Goal: Task Accomplishment & Management: Manage account settings

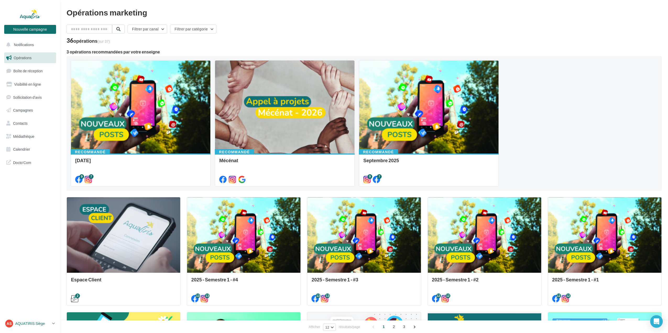
click at [32, 319] on link "AS AQUATIRIS Siège Steeve_Tessier" at bounding box center [30, 324] width 52 height 10
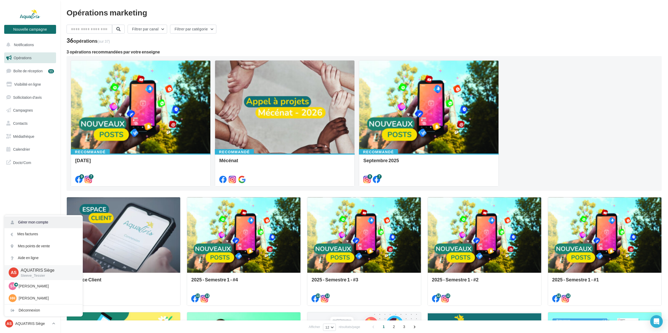
click at [47, 222] on link "Gérer mon compte" at bounding box center [43, 222] width 78 height 12
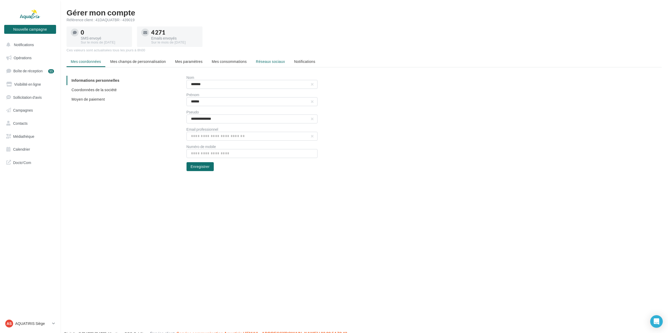
click at [264, 62] on span "Réseaux sociaux" at bounding box center [270, 61] width 29 height 4
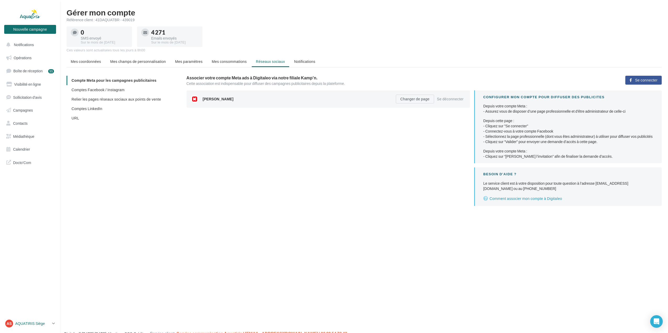
click at [24, 325] on p "AQUATIRIS Siège" at bounding box center [32, 323] width 35 height 5
click at [166, 210] on div "Gérer mon compte Référence client : 41DAQUATBR - 439019 0 SMS envoyé Sur le moi…" at bounding box center [364, 111] width 608 height 206
click at [32, 59] on link "Opérations" at bounding box center [30, 57] width 54 height 11
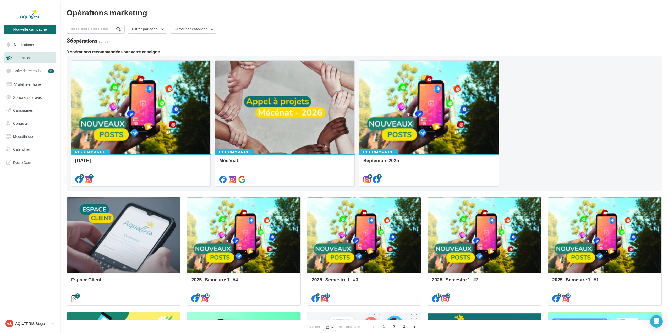
drag, startPoint x: 525, startPoint y: 138, endPoint x: 526, endPoint y: 145, distance: 7.7
click at [525, 139] on div "Recommandé Octobre 2025 9 7 Recommandé Mécénat Recommandé Septembre 2025 9 7" at bounding box center [364, 123] width 587 height 126
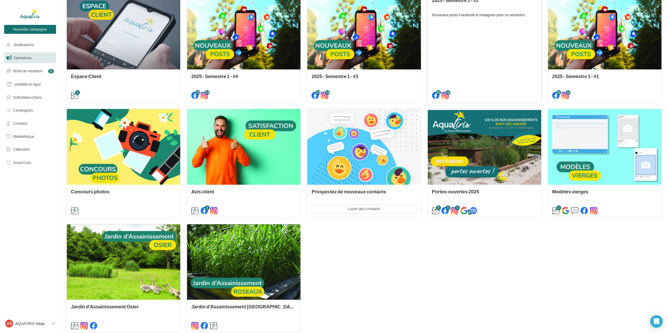
scroll to position [247, 0]
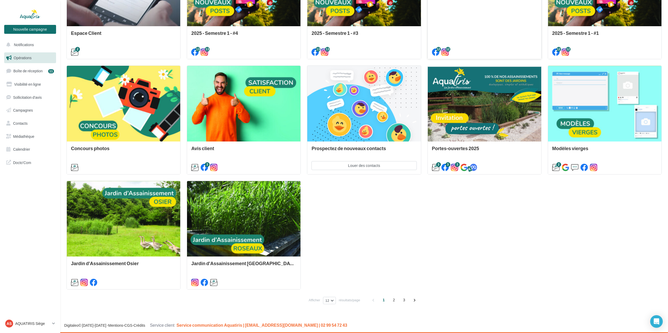
click at [501, 226] on div "Espace Client Email automatique envoyé à chaque nouveau client, lui permettant …" at bounding box center [364, 119] width 595 height 339
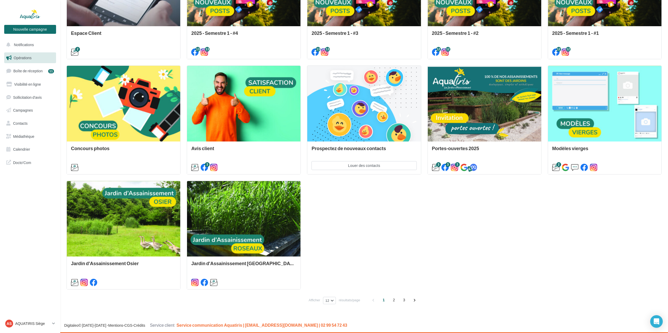
click at [390, 303] on div "1 2 3" at bounding box center [394, 300] width 50 height 8
click at [393, 301] on span "2" at bounding box center [394, 300] width 8 height 8
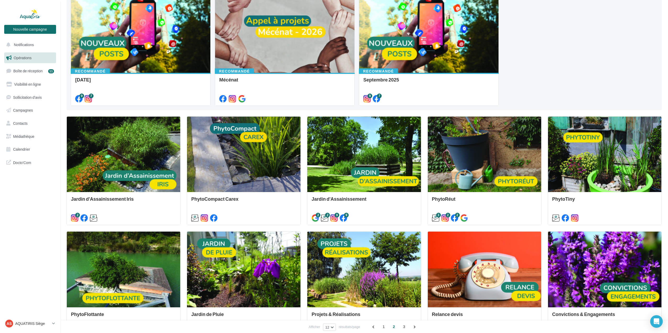
scroll to position [0, 0]
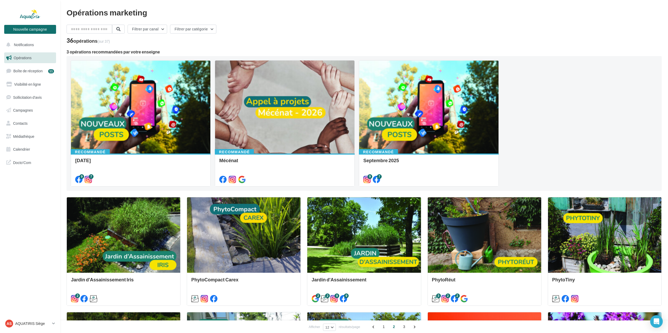
click at [545, 113] on div "Recommandé Octobre 2025 9 7 Recommandé Mécénat Recommandé Septembre 2025 9 7" at bounding box center [364, 123] width 587 height 126
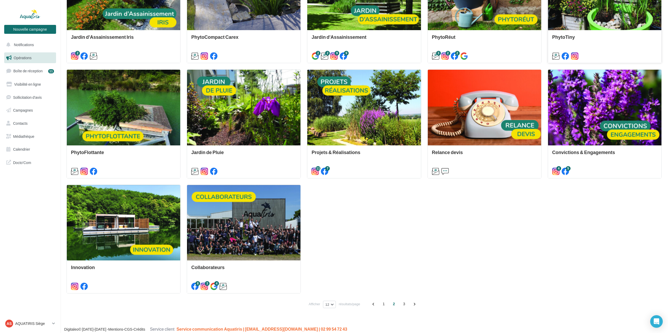
scroll to position [247, 0]
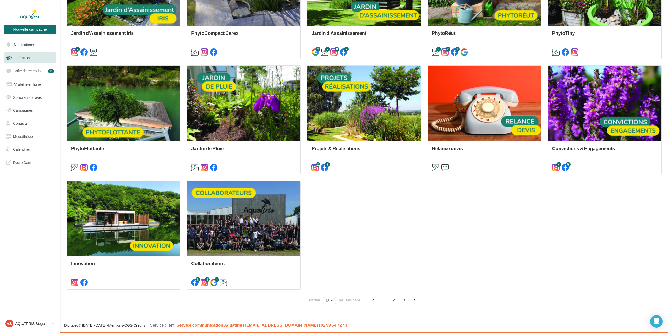
click at [538, 224] on div "Jardin d'Assainissement Iris 2 PhytoCompact Carex Jardin d'Assainissement 2 2 9…" at bounding box center [364, 119] width 595 height 339
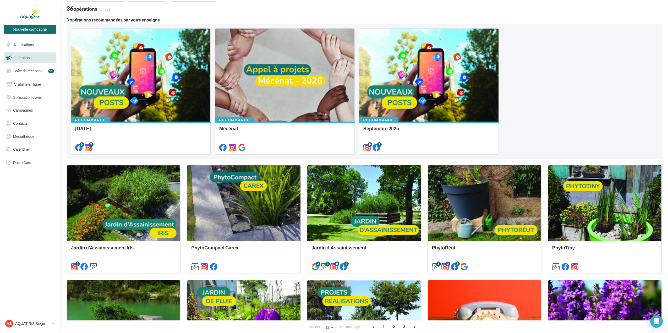
scroll to position [0, 0]
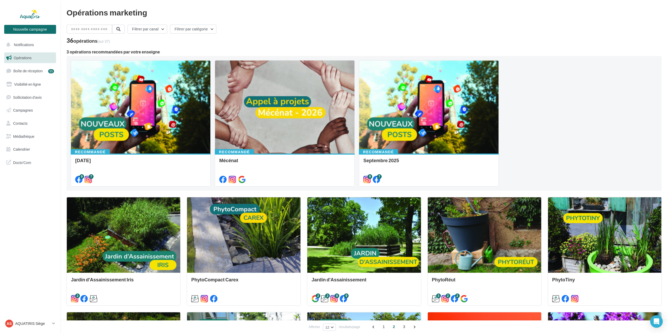
click at [404, 48] on div "Filtrer par canal Filtrer par catégorie 36 opérations (sur 37) 3 opérations rec…" at bounding box center [364, 289] width 595 height 528
click at [24, 85] on span "Visibilité en ligne" at bounding box center [27, 84] width 27 height 4
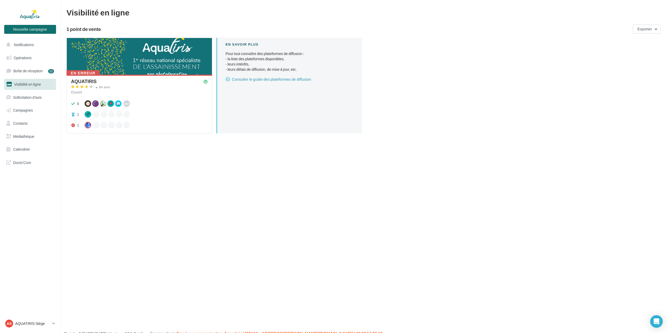
click at [232, 222] on div "Nouvelle campagne Nouvelle campagne Notifications Opérations Boîte de réception…" at bounding box center [334, 174] width 668 height 333
